Goal: Use online tool/utility: Use online tool/utility

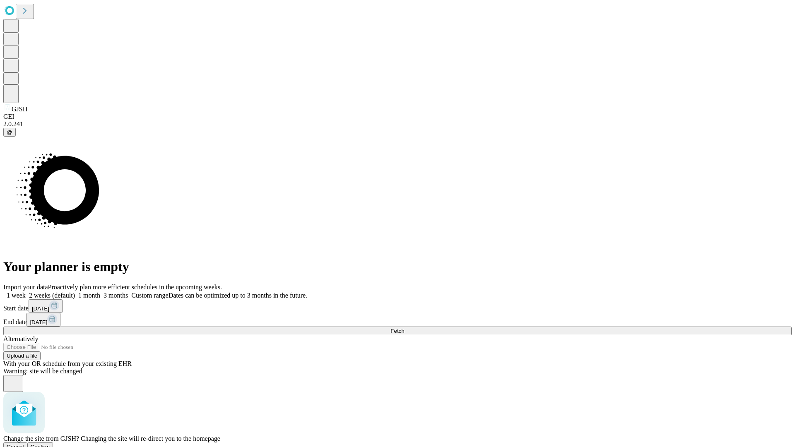
click at [50, 444] on span "Confirm" at bounding box center [40, 447] width 19 height 6
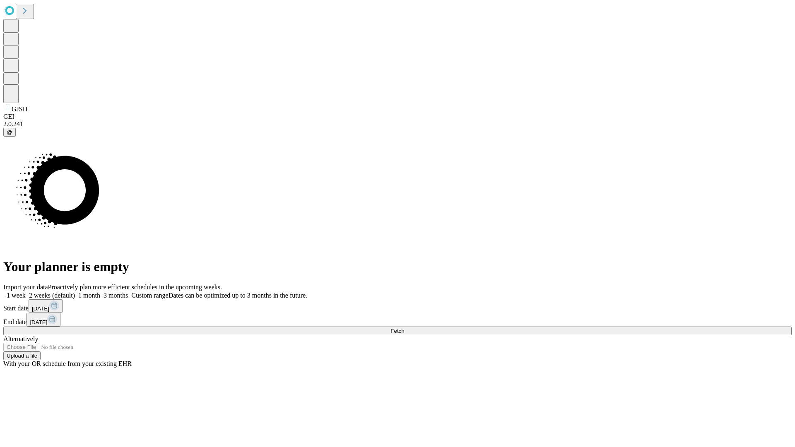
click at [75, 292] on label "2 weeks (default)" at bounding box center [50, 295] width 49 height 7
click at [404, 328] on span "Fetch" at bounding box center [398, 331] width 14 height 6
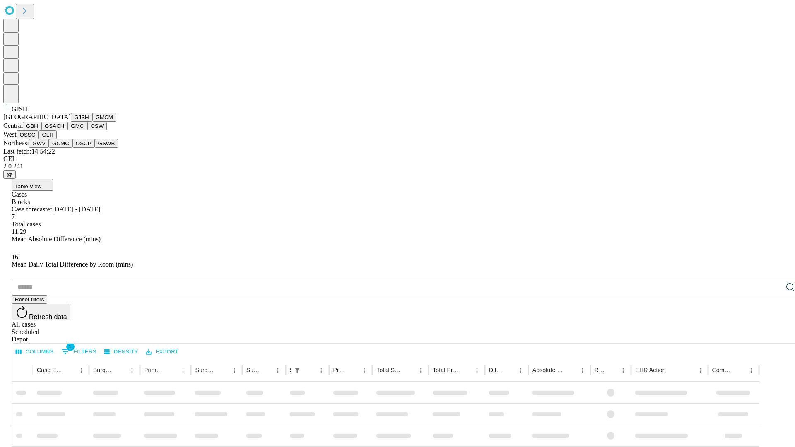
click at [92, 122] on button "GMCM" at bounding box center [104, 117] width 24 height 9
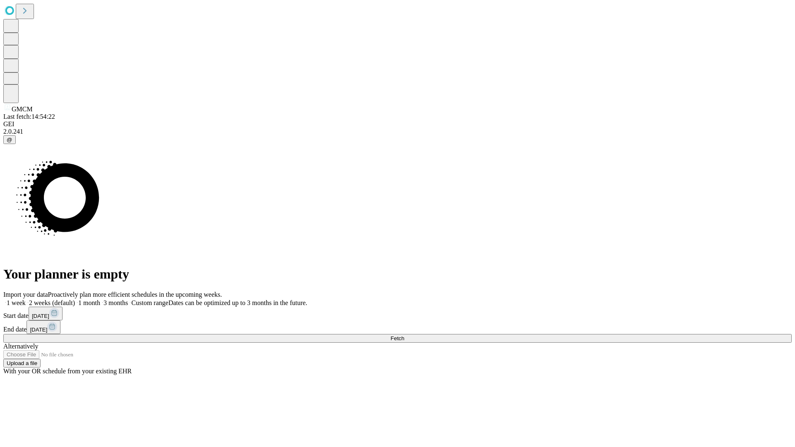
click at [75, 299] on label "2 weeks (default)" at bounding box center [50, 302] width 49 height 7
click at [404, 335] on span "Fetch" at bounding box center [398, 338] width 14 height 6
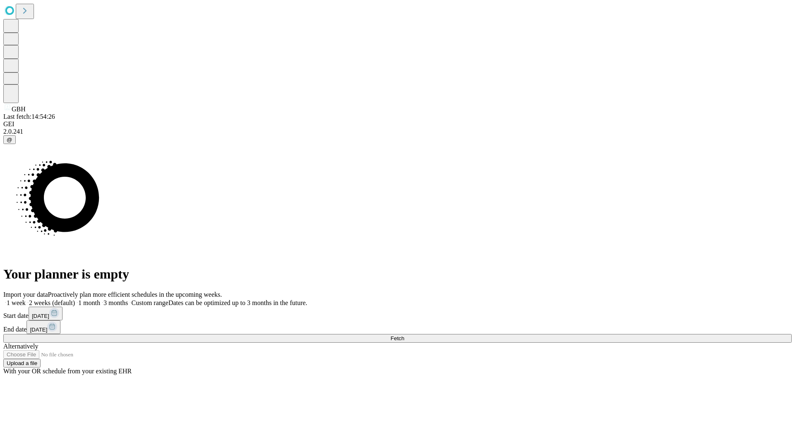
click at [75, 299] on label "2 weeks (default)" at bounding box center [50, 302] width 49 height 7
click at [404, 335] on span "Fetch" at bounding box center [398, 338] width 14 height 6
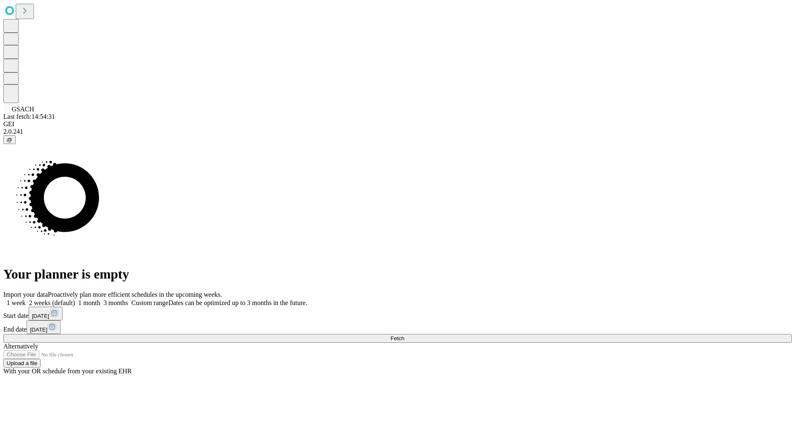
click at [75, 299] on label "2 weeks (default)" at bounding box center [50, 302] width 49 height 7
click at [404, 335] on span "Fetch" at bounding box center [398, 338] width 14 height 6
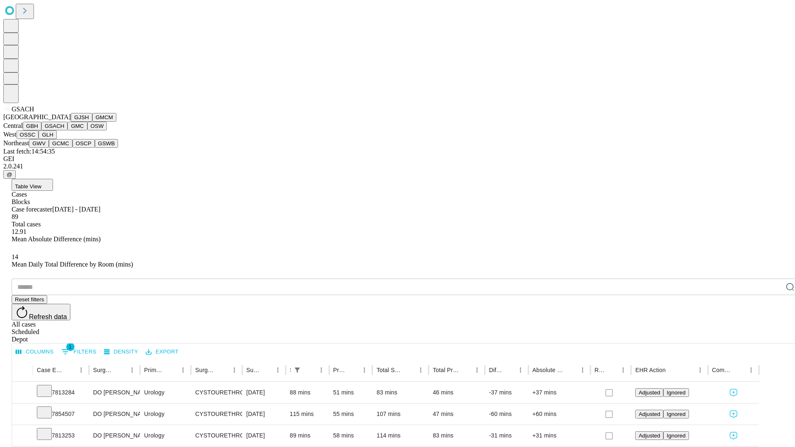
click at [68, 130] on button "GMC" at bounding box center [77, 126] width 19 height 9
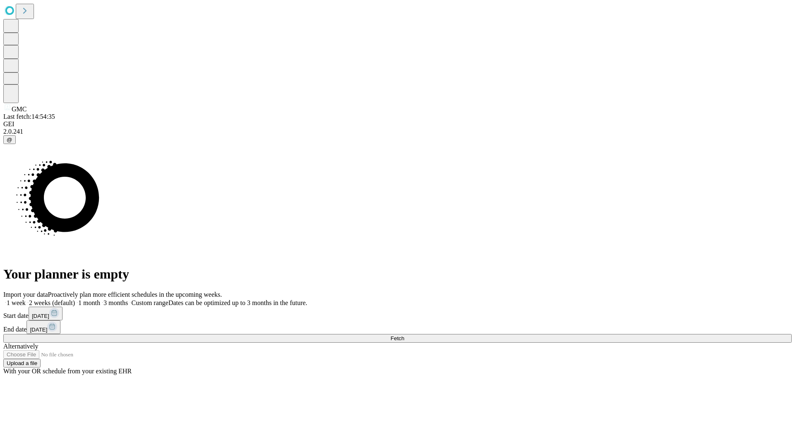
click at [75, 299] on label "2 weeks (default)" at bounding box center [50, 302] width 49 height 7
click at [404, 335] on span "Fetch" at bounding box center [398, 338] width 14 height 6
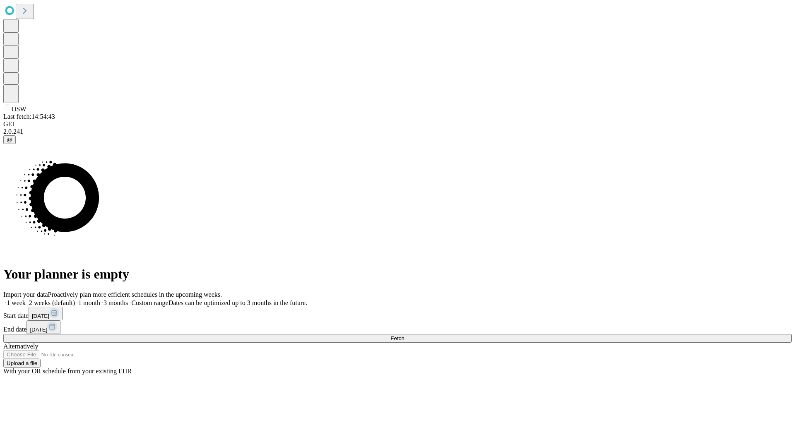
click at [75, 299] on label "2 weeks (default)" at bounding box center [50, 302] width 49 height 7
click at [404, 335] on span "Fetch" at bounding box center [398, 338] width 14 height 6
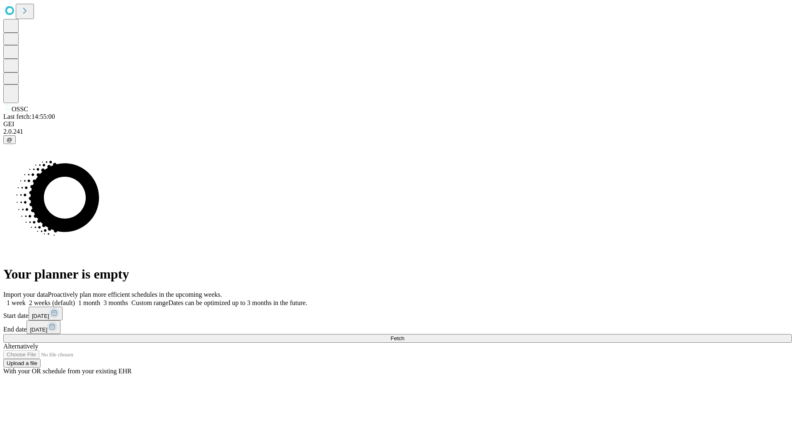
click at [75, 299] on label "2 weeks (default)" at bounding box center [50, 302] width 49 height 7
click at [404, 335] on span "Fetch" at bounding box center [398, 338] width 14 height 6
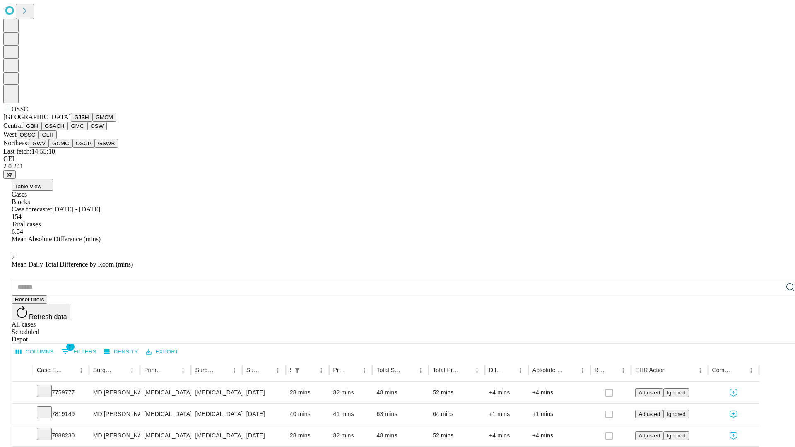
click at [56, 139] on button "GLH" at bounding box center [48, 134] width 18 height 9
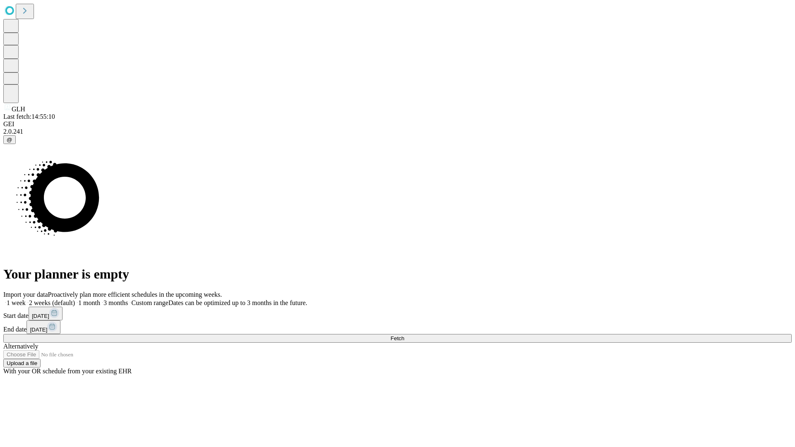
click at [75, 299] on label "2 weeks (default)" at bounding box center [50, 302] width 49 height 7
click at [404, 335] on span "Fetch" at bounding box center [398, 338] width 14 height 6
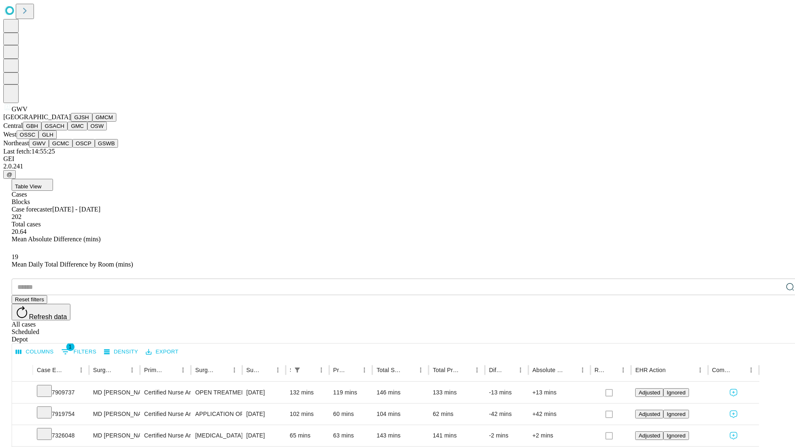
click at [64, 148] on button "GCMC" at bounding box center [61, 143] width 24 height 9
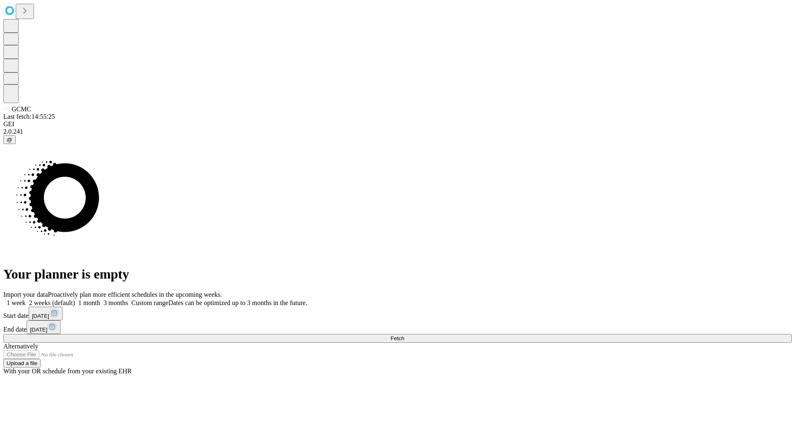
click at [75, 299] on label "2 weeks (default)" at bounding box center [50, 302] width 49 height 7
click at [404, 335] on span "Fetch" at bounding box center [398, 338] width 14 height 6
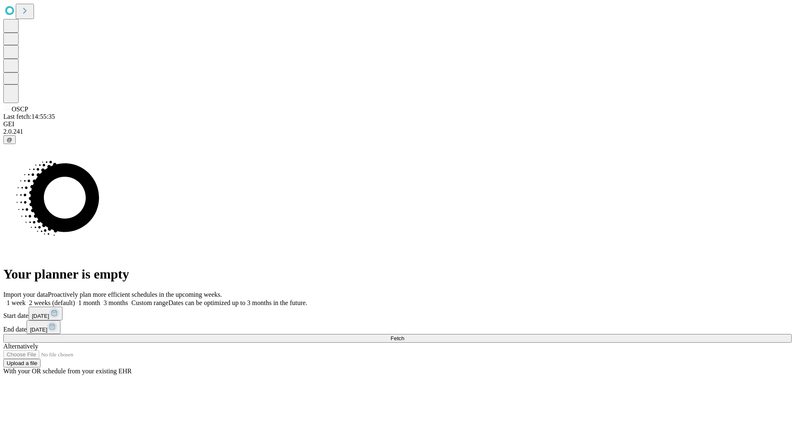
click at [404, 335] on span "Fetch" at bounding box center [398, 338] width 14 height 6
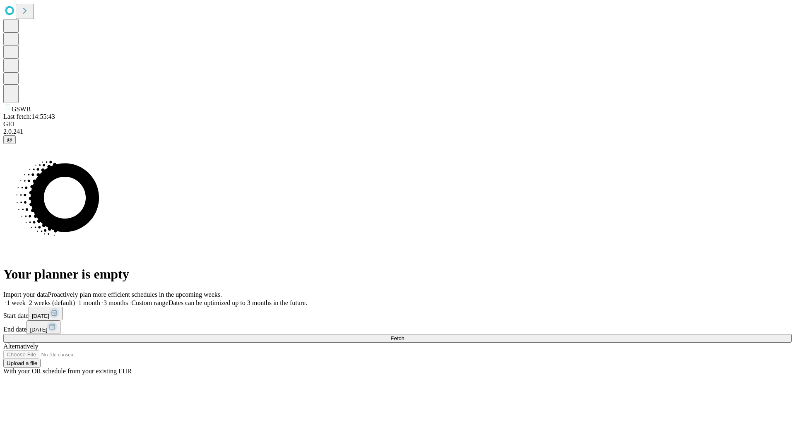
click at [75, 299] on label "2 weeks (default)" at bounding box center [50, 302] width 49 height 7
click at [404, 335] on span "Fetch" at bounding box center [398, 338] width 14 height 6
